Goal: Navigation & Orientation: Go to known website

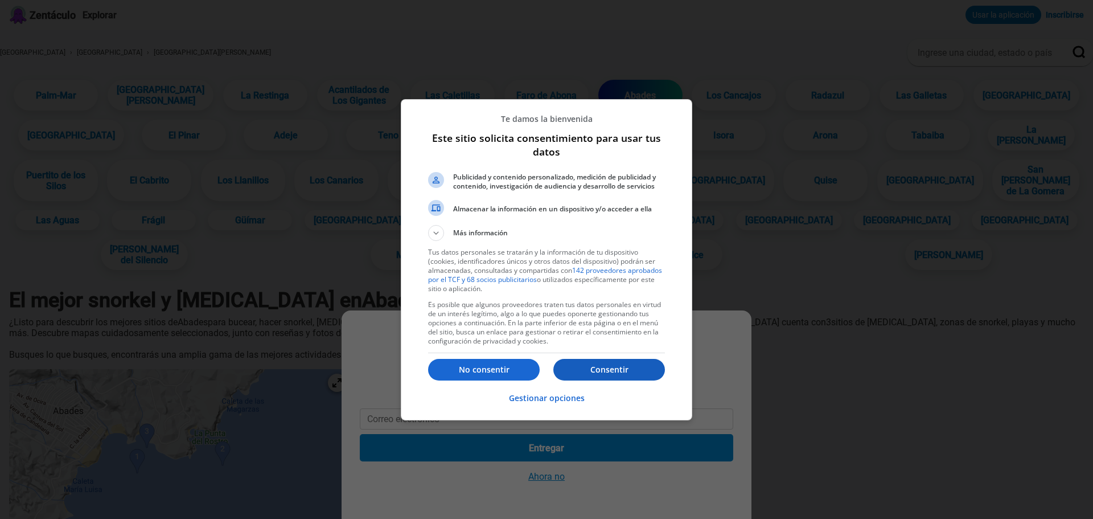
click at [611, 375] on button "Consentir" at bounding box center [609, 370] width 112 height 22
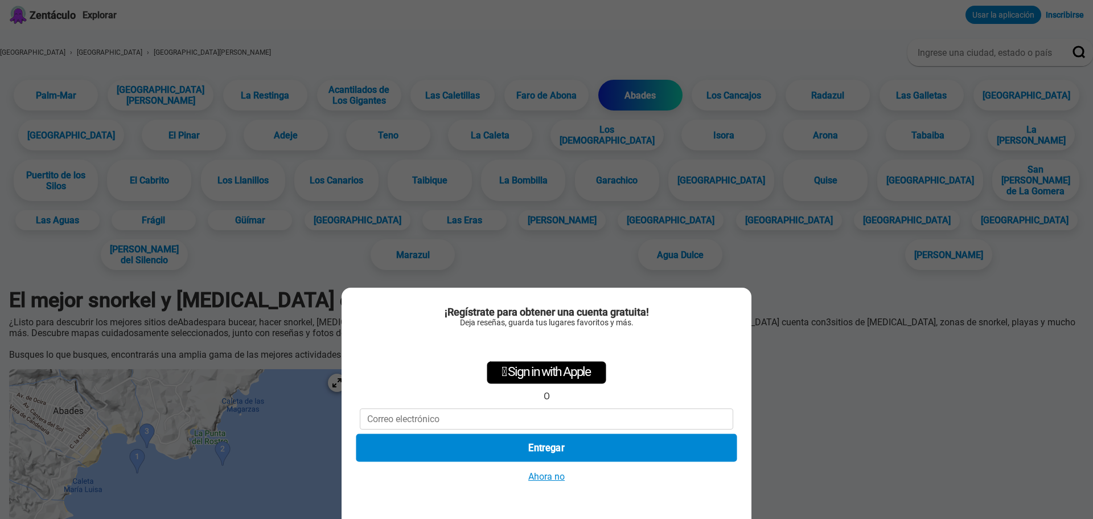
click at [549, 446] on font "Entregar" at bounding box center [546, 447] width 36 height 11
